Goal: Information Seeking & Learning: Learn about a topic

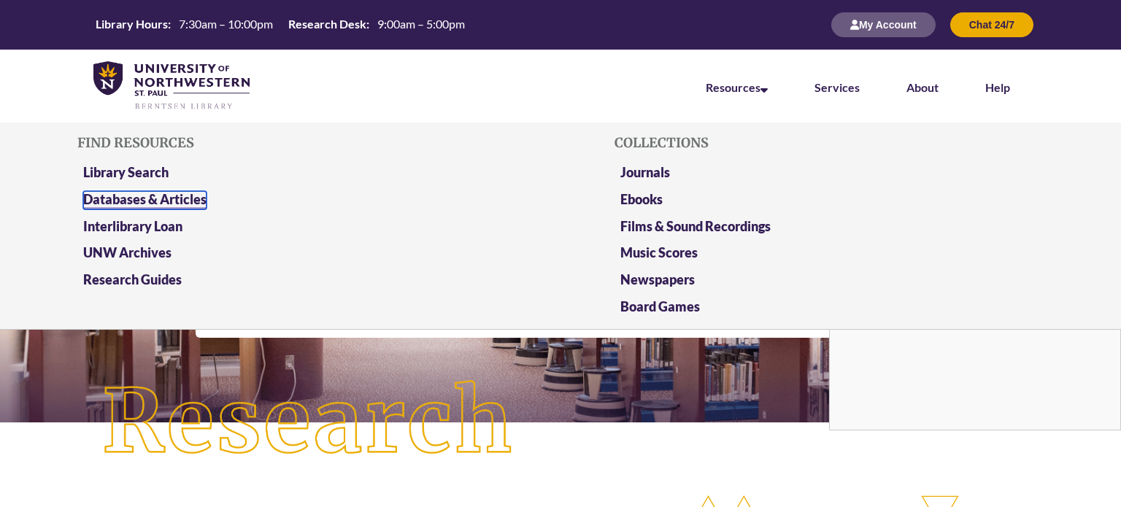
click at [145, 198] on link "Databases & Articles" at bounding box center [144, 200] width 123 height 18
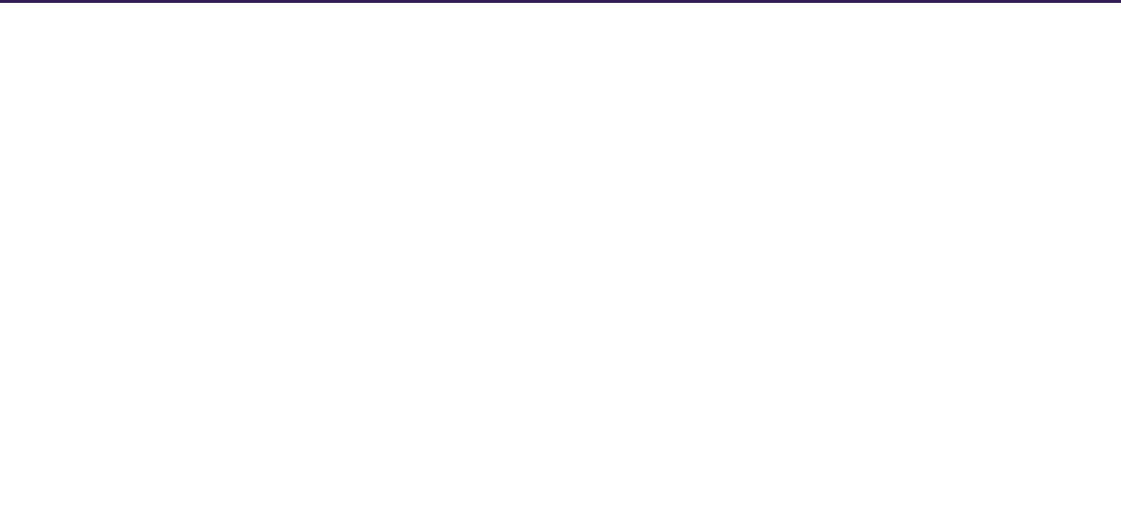
select select "Database Subject Filter"
select select "Database Types Filter"
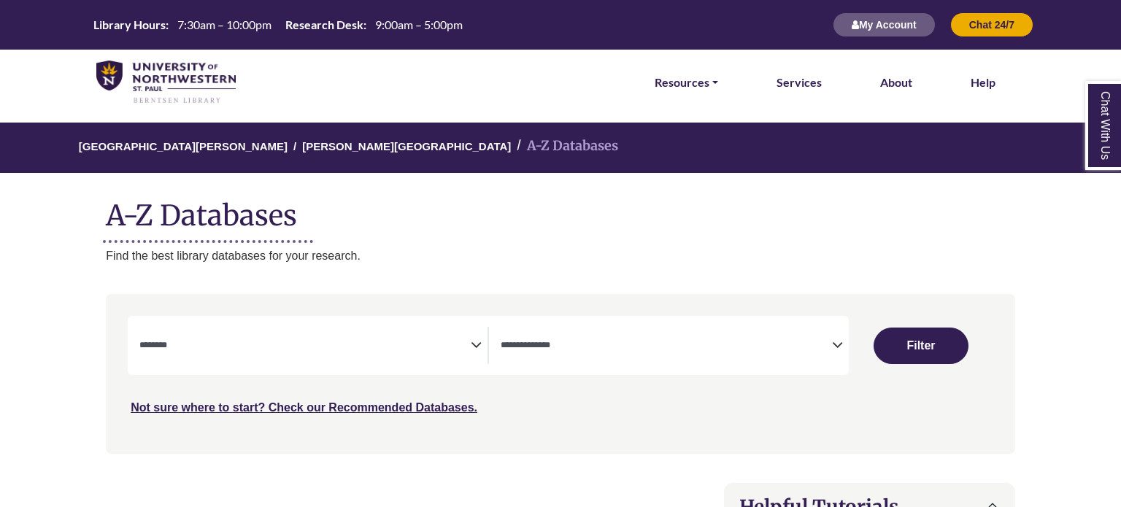
select select "Database Subject Filter"
select select "Database Types Filter"
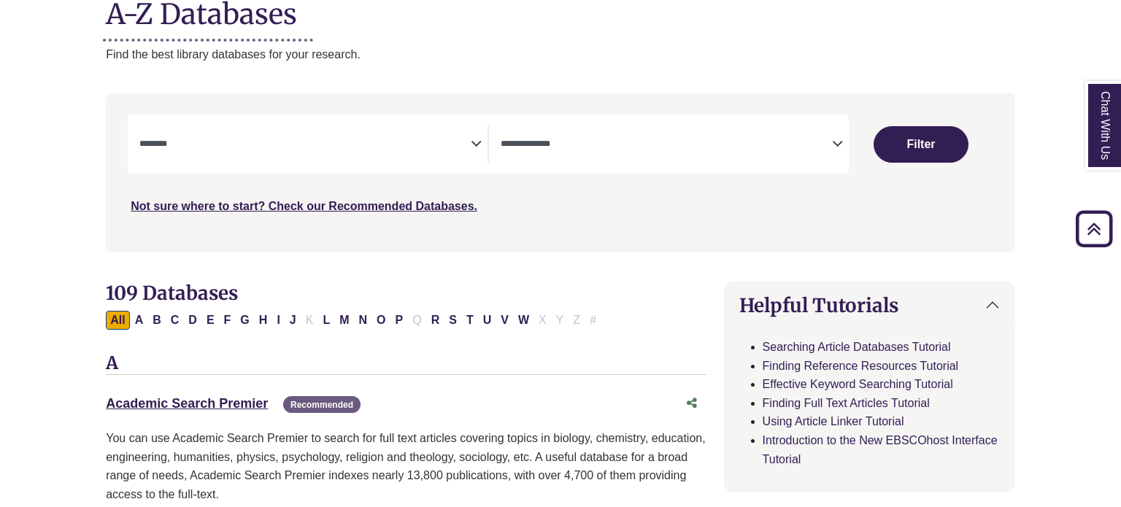
scroll to position [219, 0]
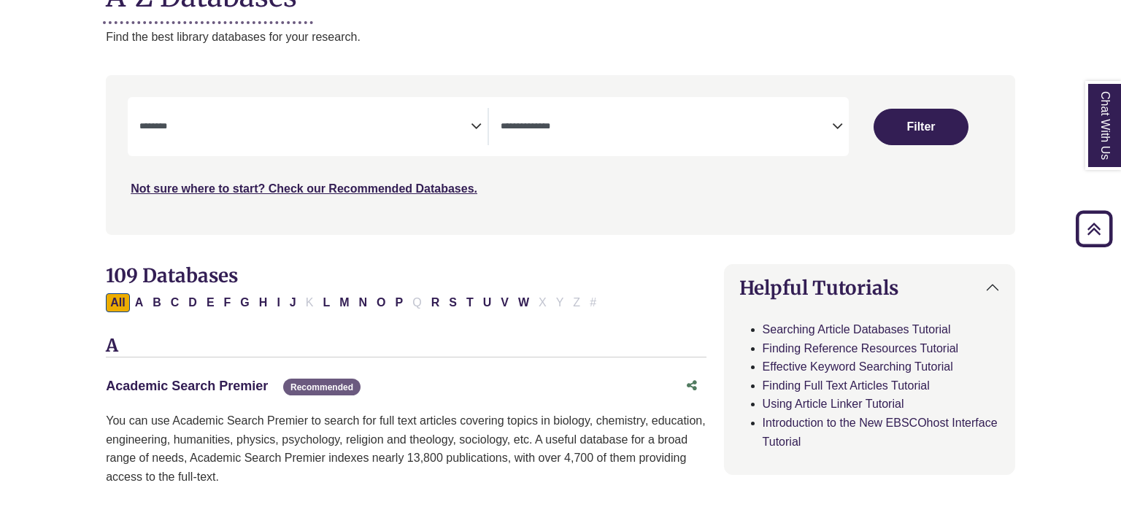
click at [243, 382] on link "Academic Search Premier This link opens in a new window" at bounding box center [187, 386] width 162 height 15
